Goal: Check status

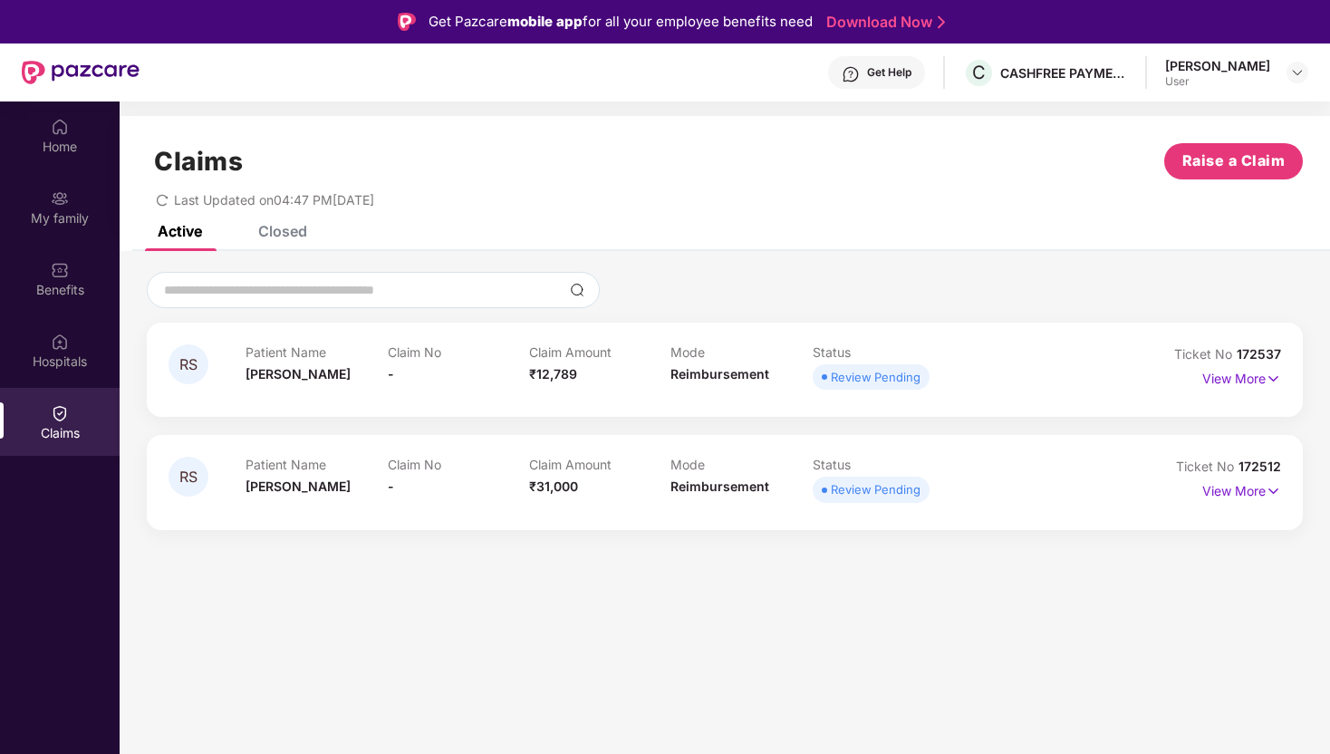
click at [703, 263] on div "RS Patient Name [PERSON_NAME] Claim No - Claim Amount ₹12,789 Mode Reimbursemen…" at bounding box center [725, 399] width 1210 height 297
click at [897, 373] on div "Review Pending" at bounding box center [876, 377] width 90 height 18
click at [1212, 371] on p "View More" at bounding box center [1241, 376] width 79 height 24
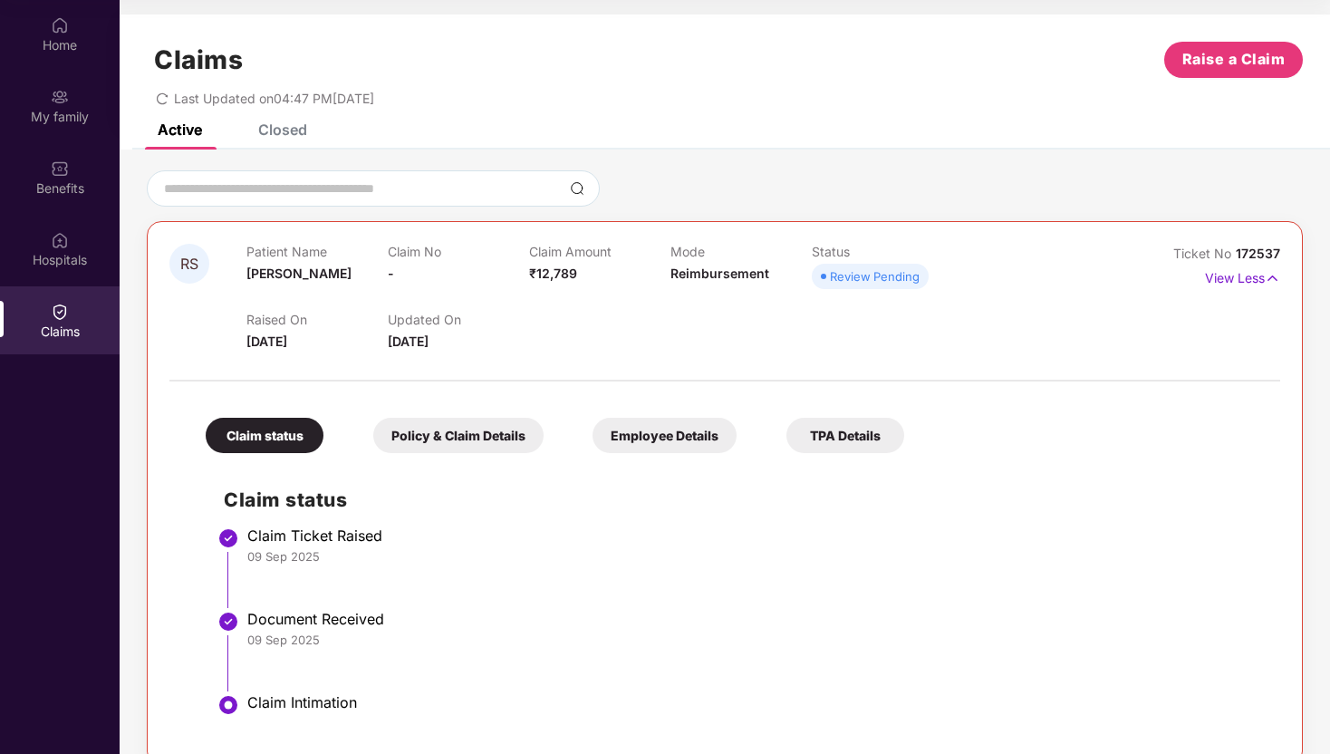
scroll to position [143, 0]
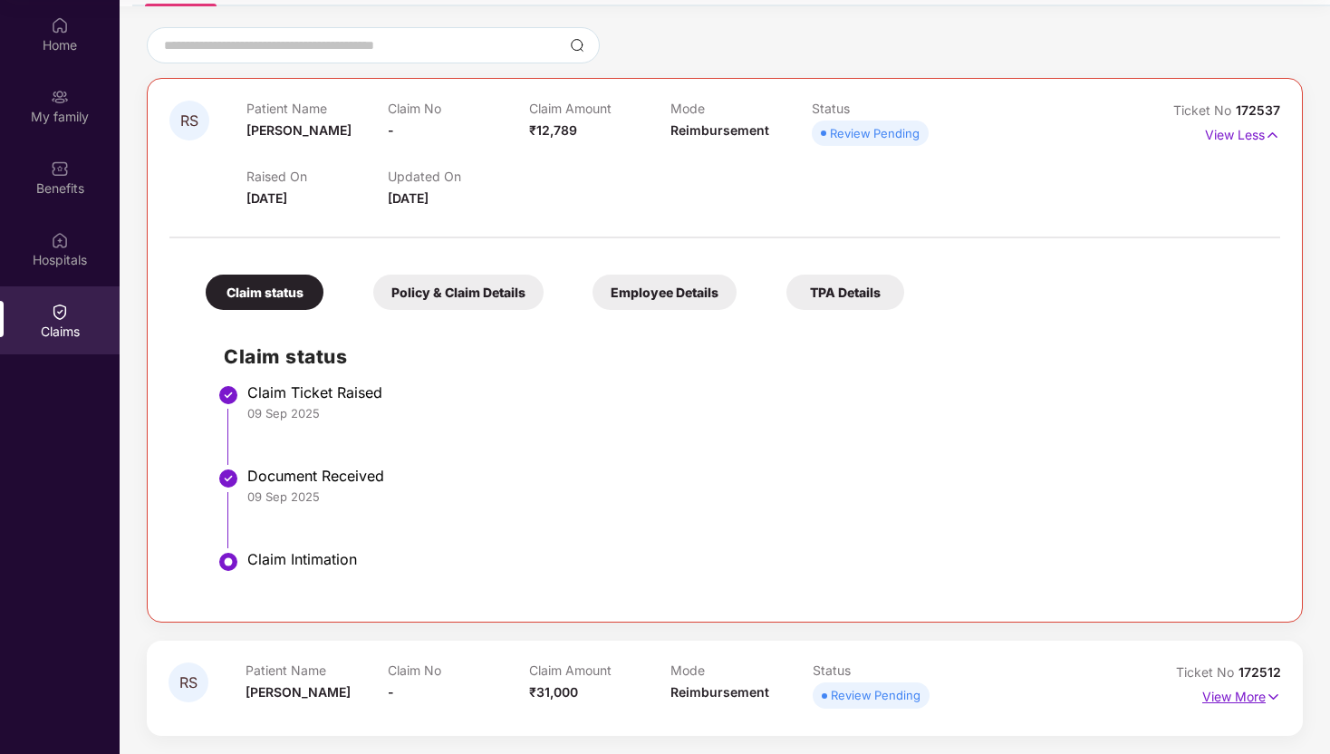
click at [1227, 688] on p "View More" at bounding box center [1241, 694] width 79 height 24
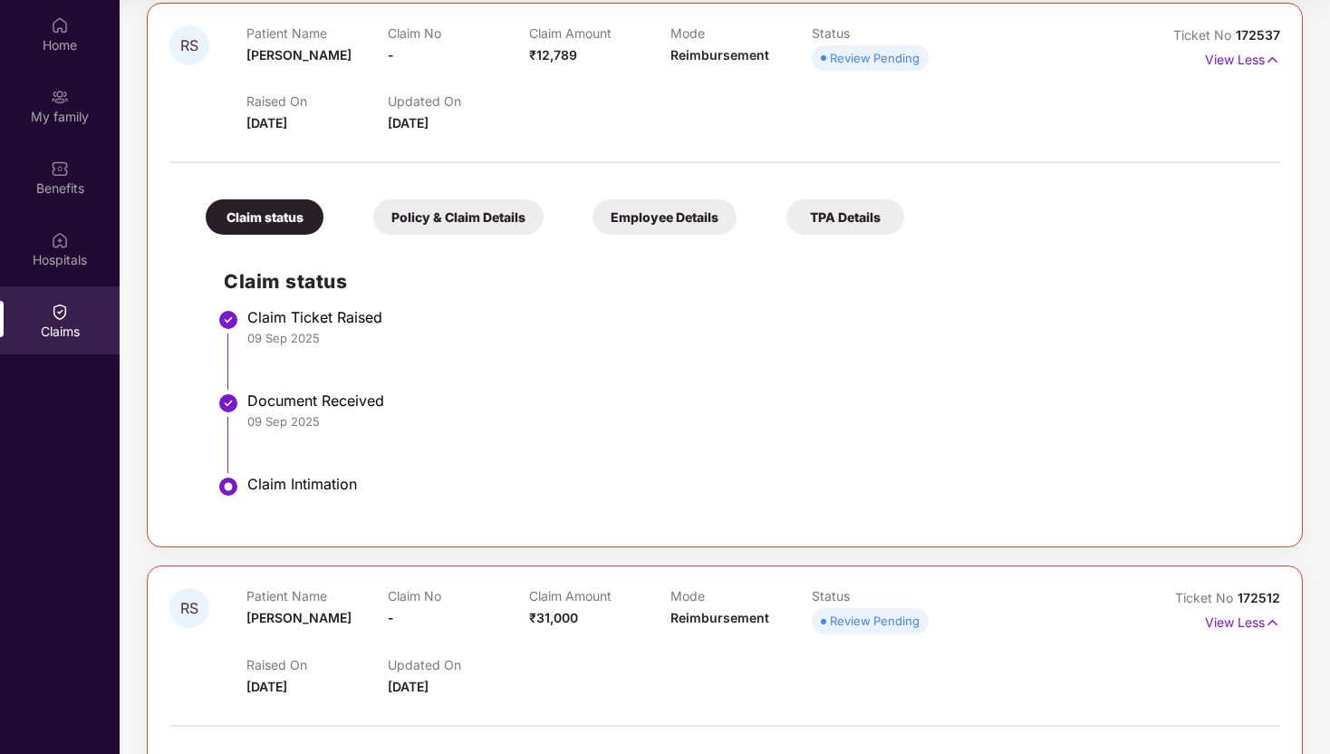
scroll to position [0, 0]
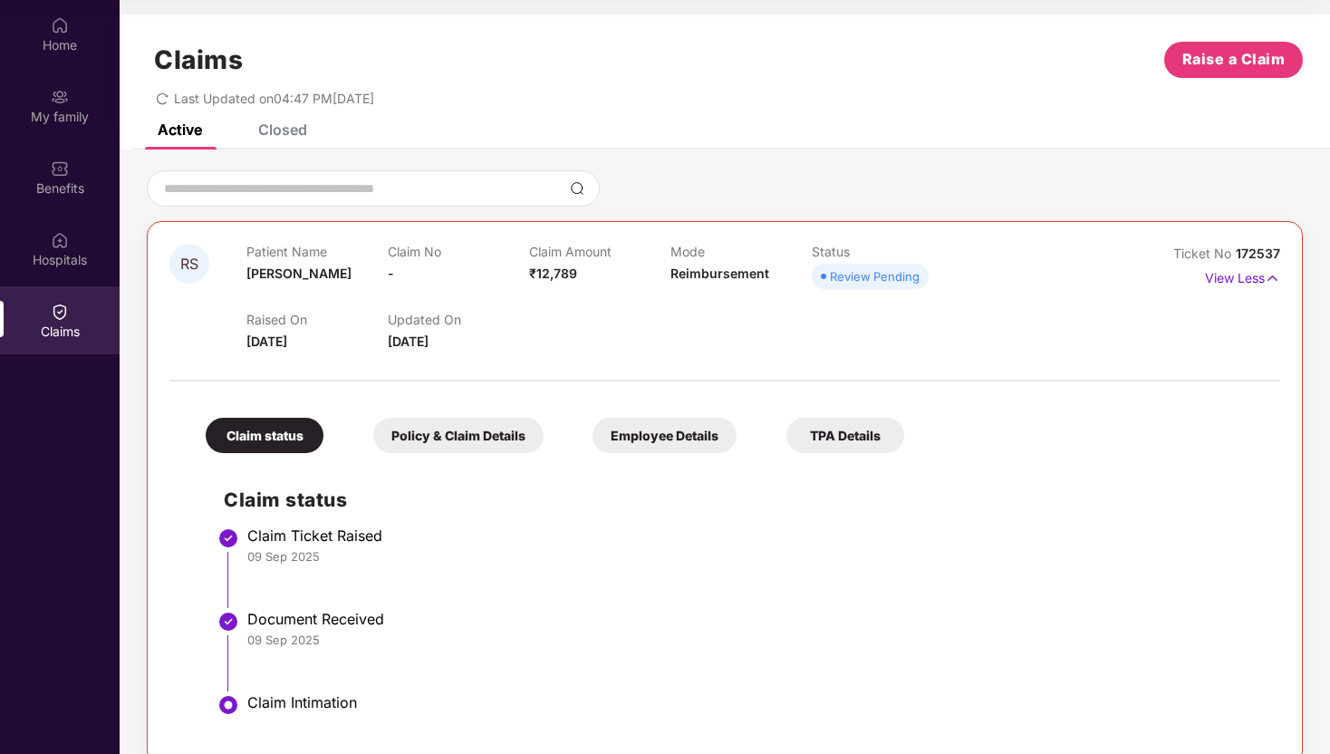
drag, startPoint x: 463, startPoint y: 431, endPoint x: 470, endPoint y: 438, distance: 9.6
click at [463, 431] on div "Policy & Claim Details" at bounding box center [458, 435] width 170 height 35
